Goal: Browse casually

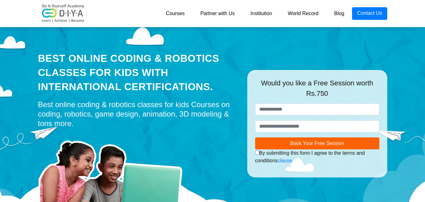
drag, startPoint x: 397, startPoint y: 4, endPoint x: 267, endPoint y: 39, distance: 135.1
click at [264, 40] on div "Best Online Coding & Robotics Classes for kids with International Certification…" at bounding box center [212, 111] width 359 height 173
click at [299, 60] on div "Best Online Coding & Robotics Classes for kids with International Certification…" at bounding box center [212, 111] width 359 height 173
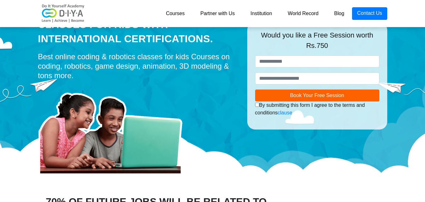
drag, startPoint x: 203, startPoint y: 126, endPoint x: 228, endPoint y: 204, distance: 81.3
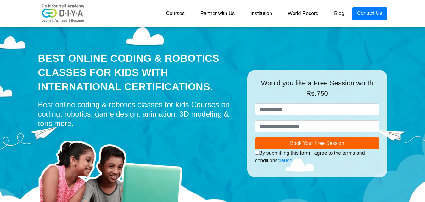
click at [201, 155] on div at bounding box center [138, 176] width 200 height 91
click at [217, 125] on div "Best online coding & robotics classes for kids Courses on coding, robotics, gam…" at bounding box center [138, 114] width 200 height 28
click at [216, 115] on div "Best online coding & robotics classes for kids Courses on coding, robotics, gam…" at bounding box center [138, 114] width 200 height 28
drag, startPoint x: 251, startPoint y: 3, endPoint x: 87, endPoint y: 84, distance: 182.5
click at [87, 84] on div "Best Online Coding & Robotics Classes for kids with International Certification…" at bounding box center [138, 72] width 200 height 42
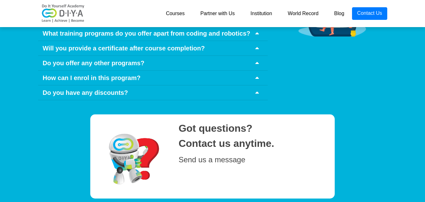
scroll to position [3109, 0]
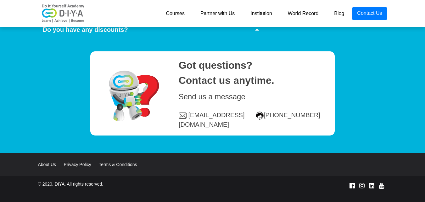
drag, startPoint x: 415, startPoint y: 191, endPoint x: 416, endPoint y: 199, distance: 7.9
click at [416, 197] on section "© 2020, DIYA. All rights reserved." at bounding box center [212, 195] width 425 height 38
click at [248, 181] on div "© 2020, DIYA. All rights reserved." at bounding box center [152, 185] width 239 height 9
